Goal: Navigation & Orientation: Find specific page/section

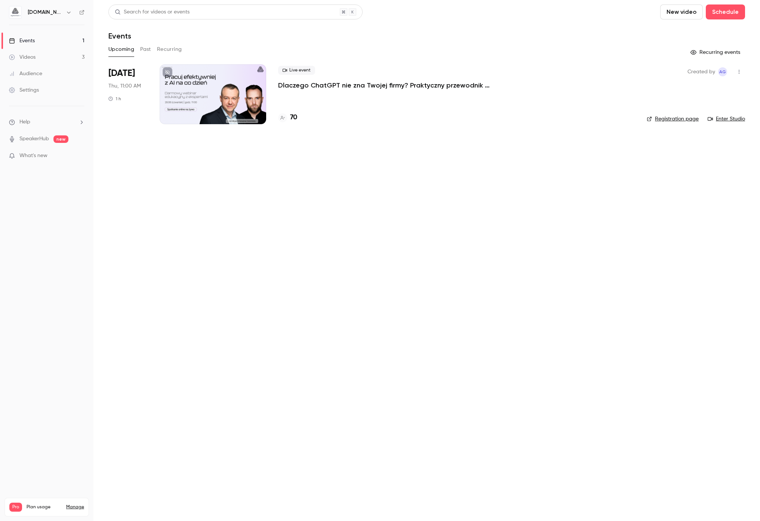
click at [44, 77] on link "Audience" at bounding box center [46, 73] width 93 height 16
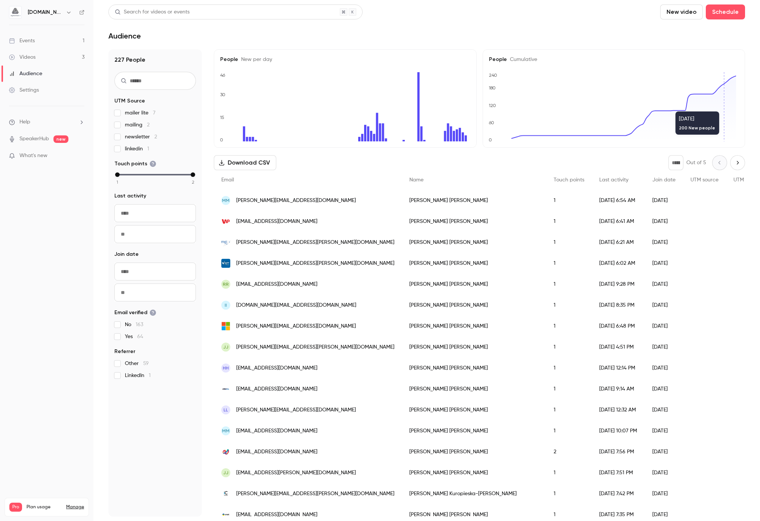
click at [25, 42] on div "Events" at bounding box center [22, 40] width 26 height 7
